Goal: Use online tool/utility: Utilize a website feature to perform a specific function

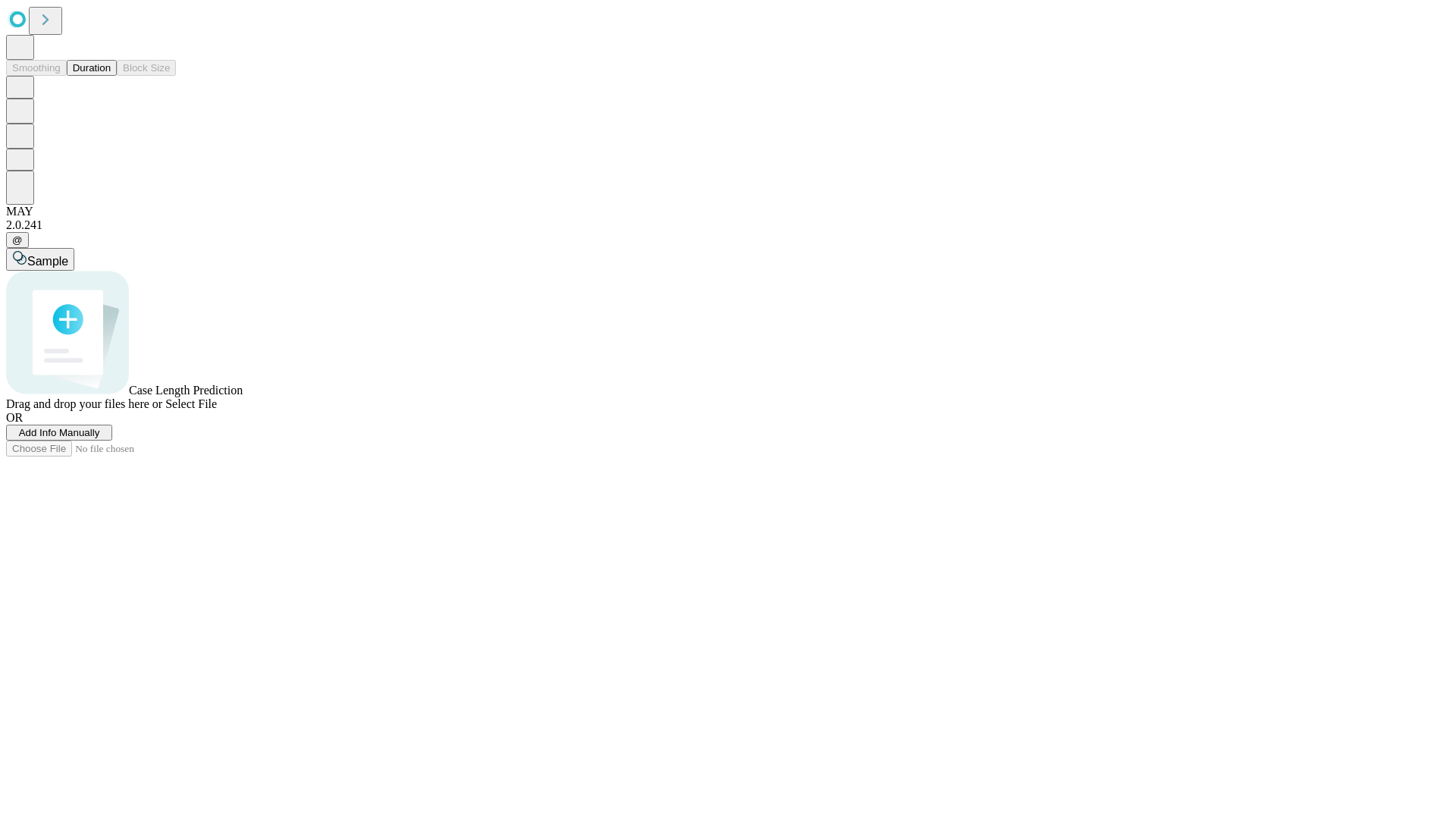
click at [110, 76] on button "Duration" at bounding box center [92, 68] width 50 height 16
click at [100, 438] on span "Add Info Manually" at bounding box center [59, 432] width 81 height 11
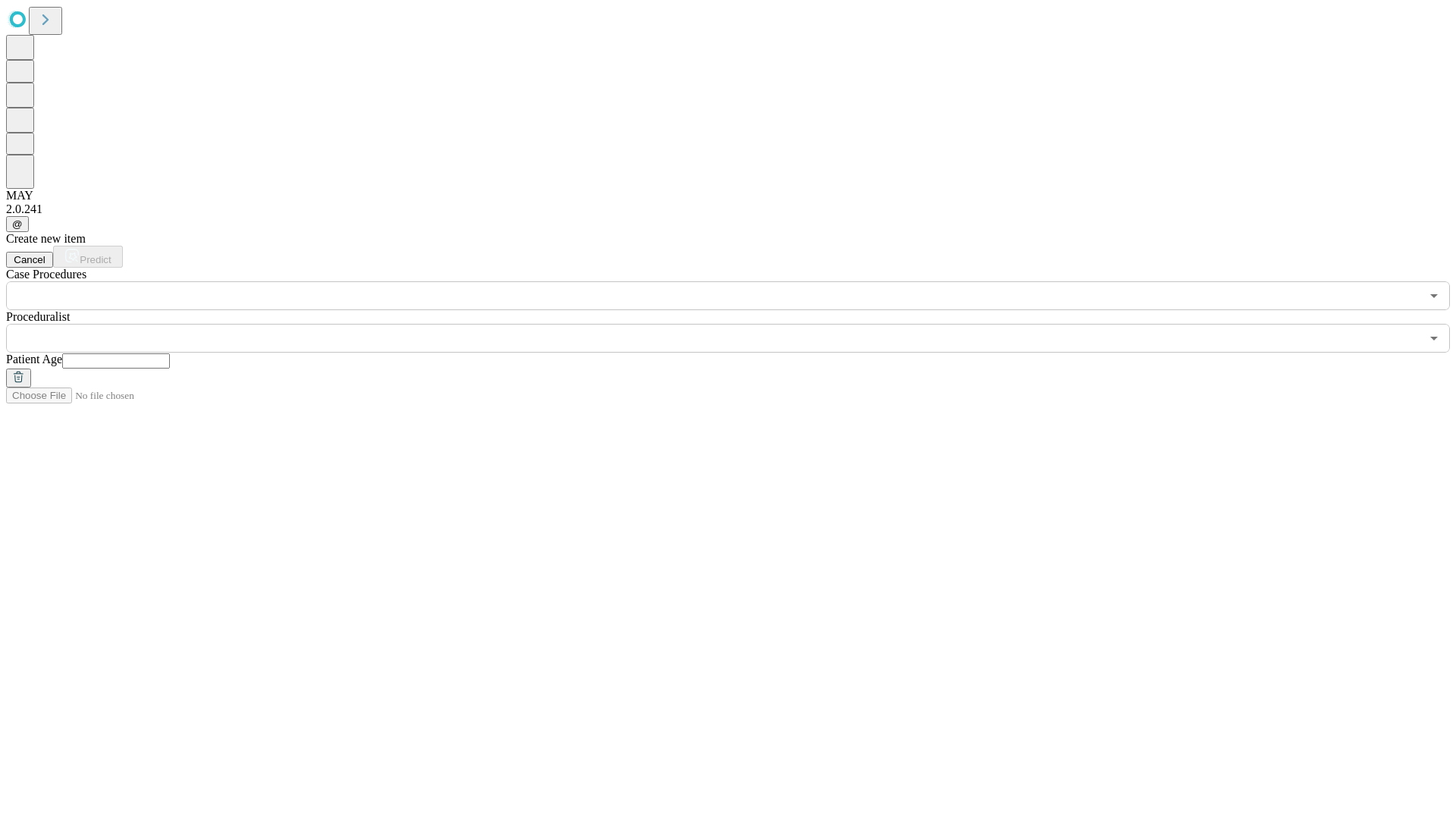
click at [170, 353] on input "text" at bounding box center [116, 360] width 108 height 15
type input "**"
click at [739, 323] on input "text" at bounding box center [713, 337] width 1414 height 29
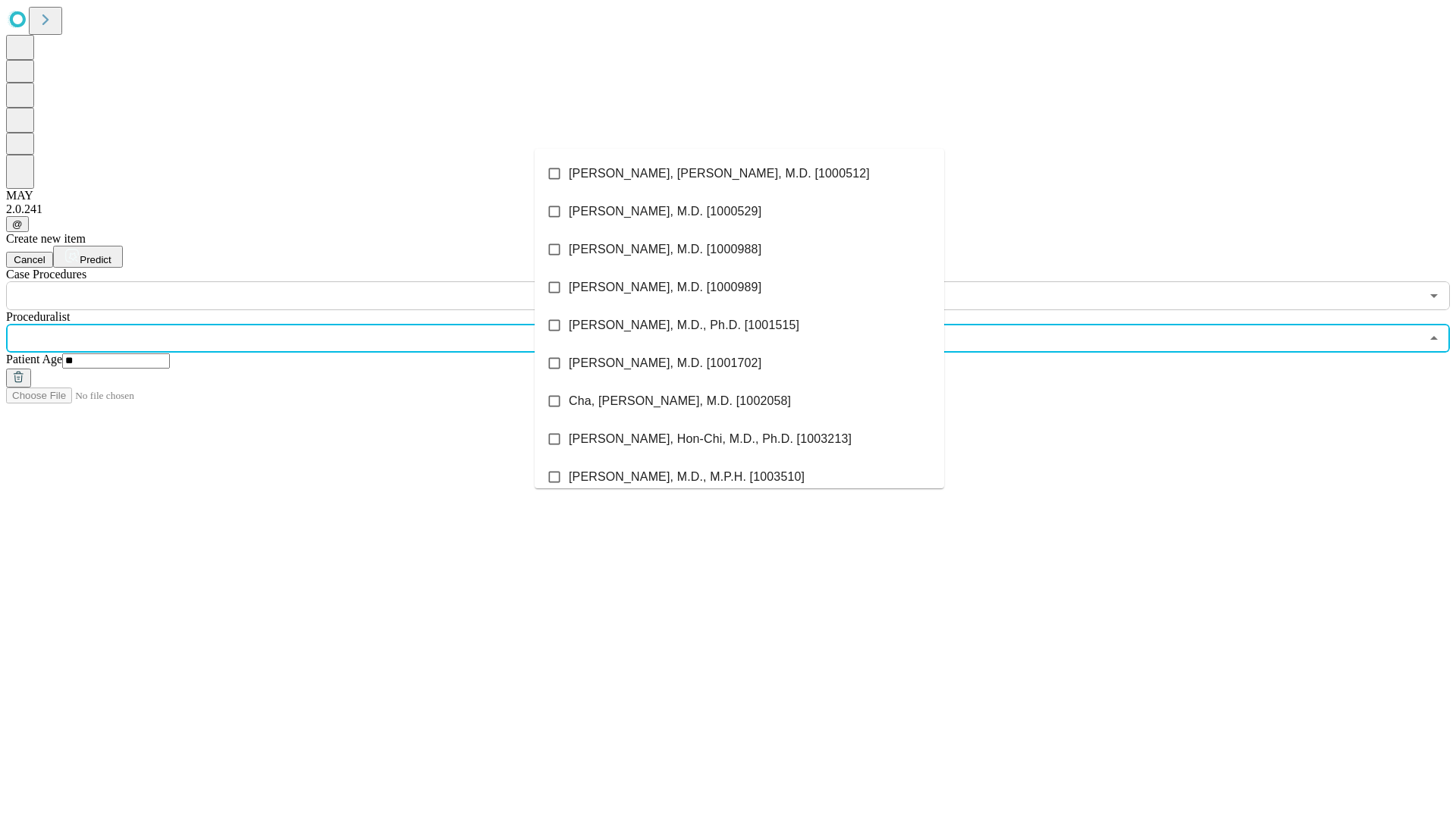
click at [739, 174] on li "[PERSON_NAME], [PERSON_NAME], M.D. [1000512]" at bounding box center [739, 174] width 409 height 38
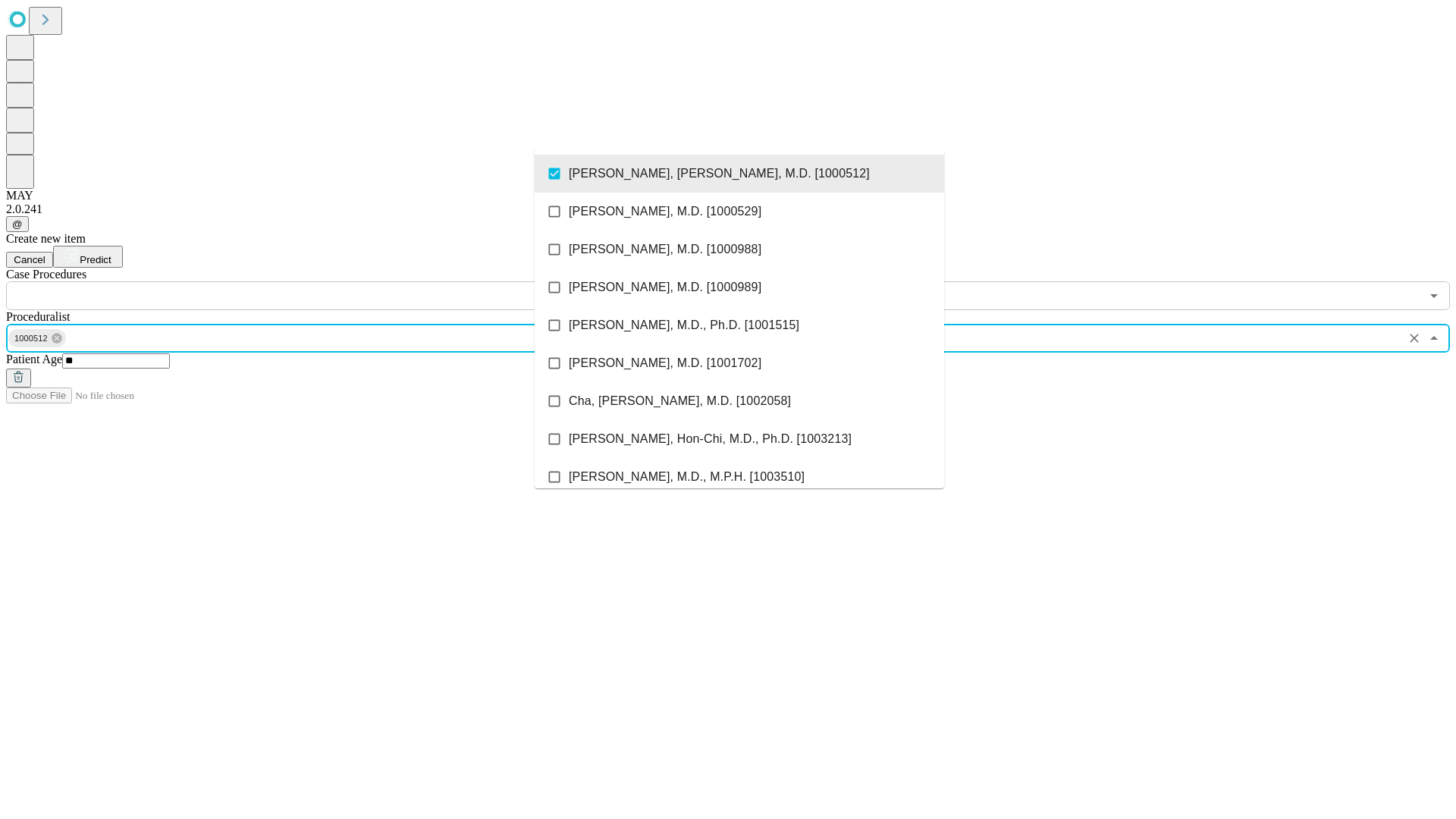
click at [318, 282] on input "text" at bounding box center [713, 296] width 1414 height 29
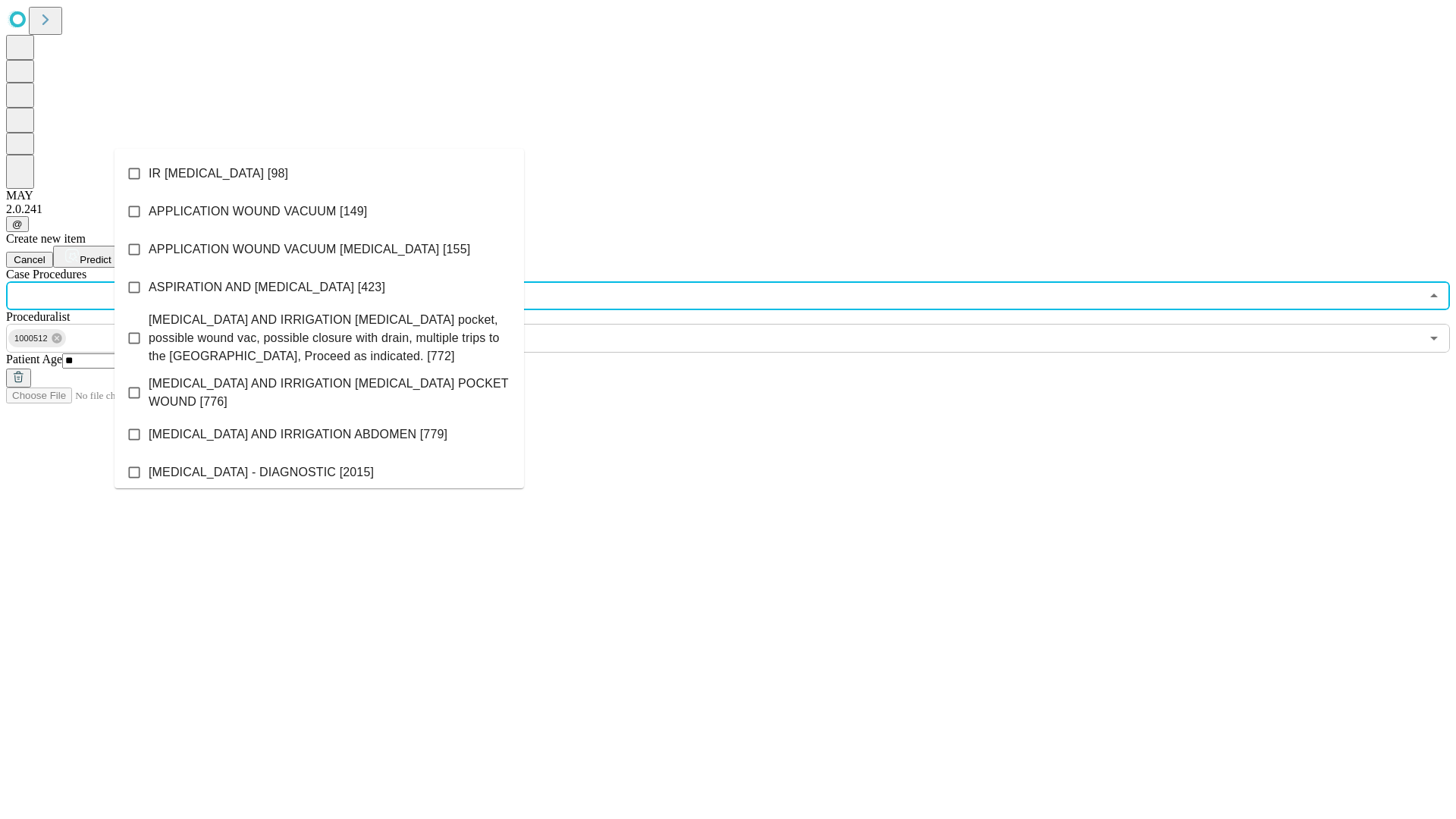
click at [319, 174] on li "IR [MEDICAL_DATA] [98]" at bounding box center [319, 174] width 409 height 38
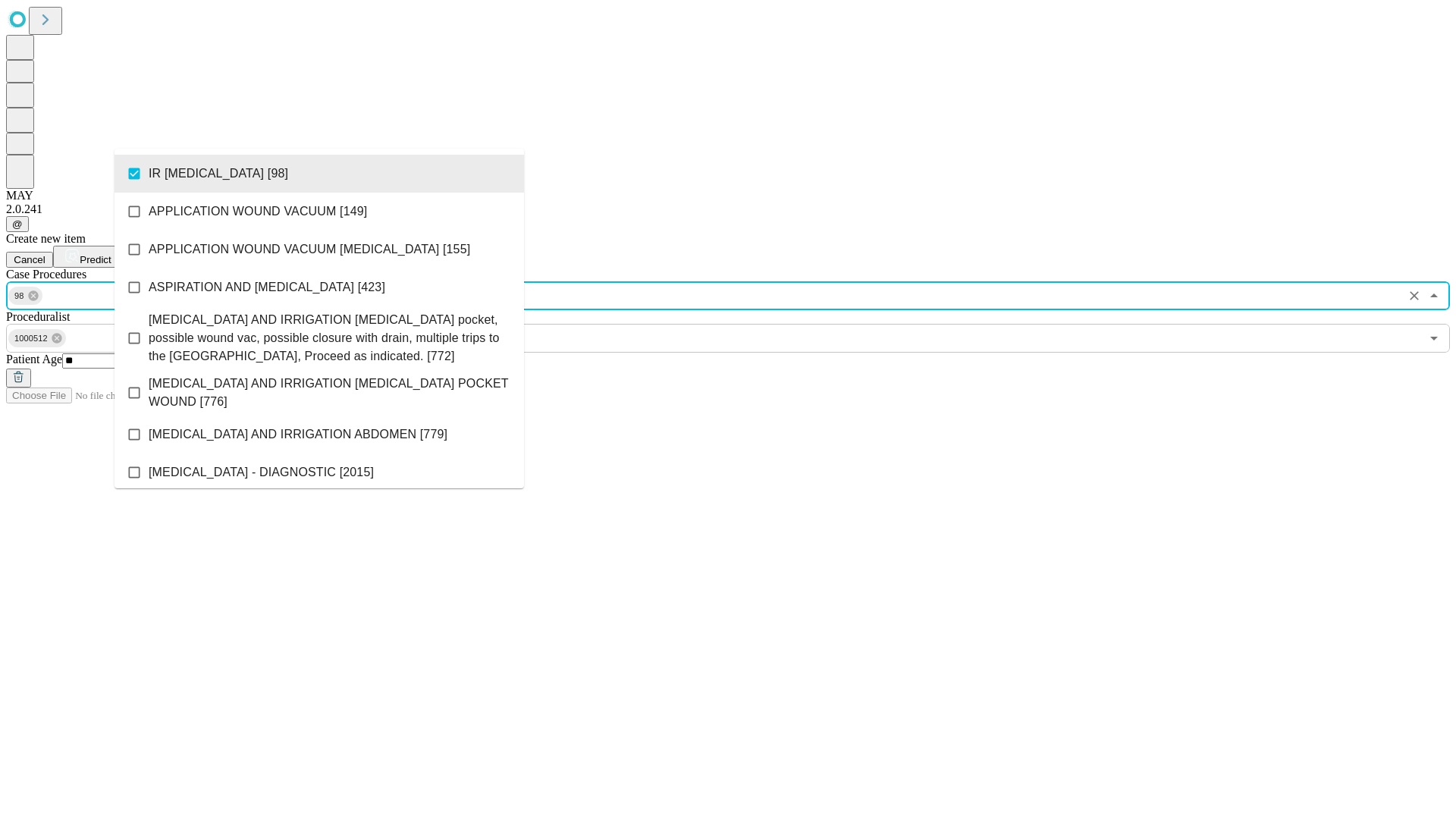
click at [110, 254] on span "Predict" at bounding box center [96, 259] width 31 height 11
